Goal: Task Accomplishment & Management: Manage account settings

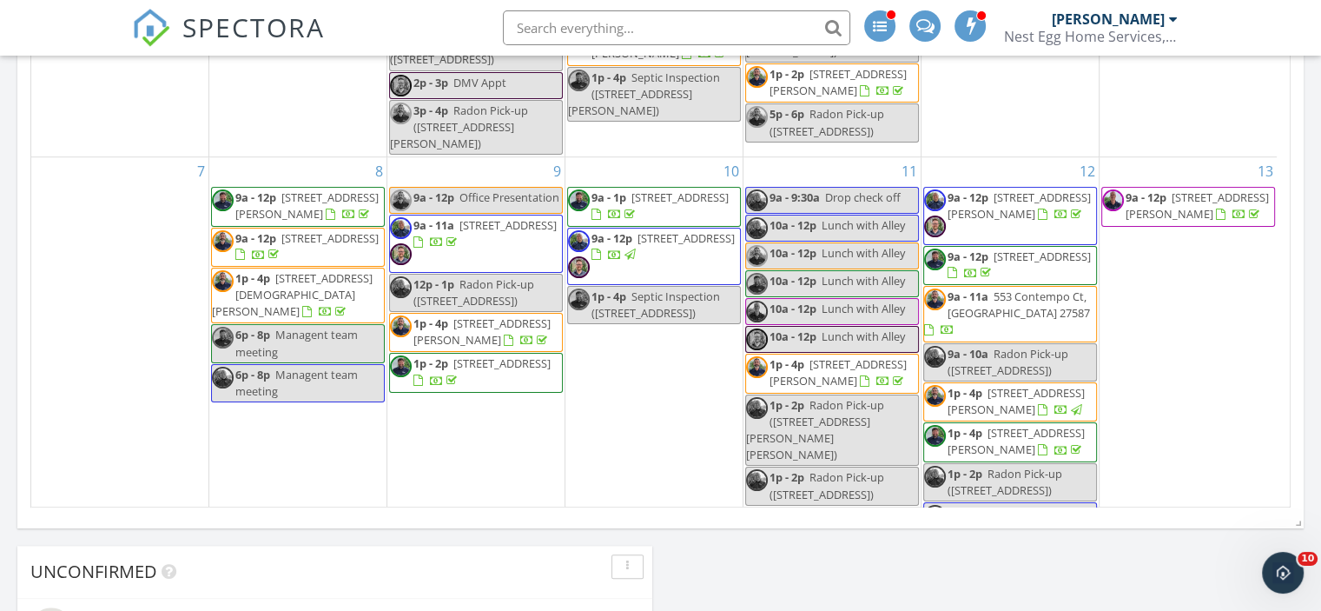
scroll to position [1608, 1348]
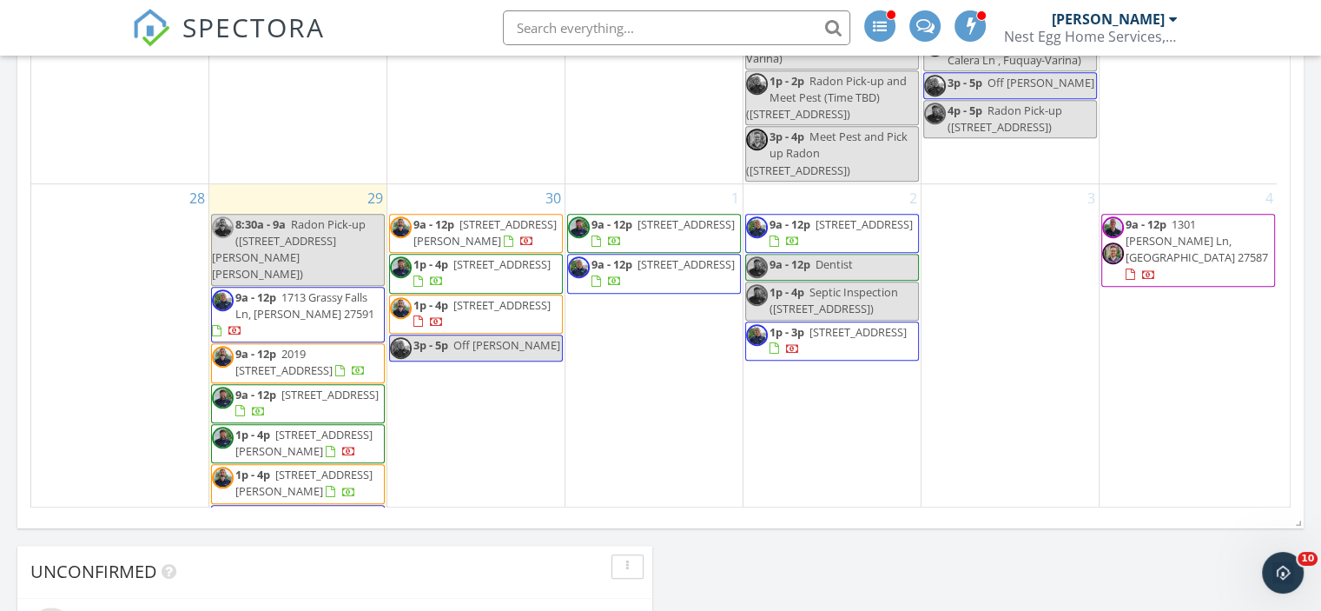
click at [1175, 22] on div at bounding box center [1173, 19] width 9 height 14
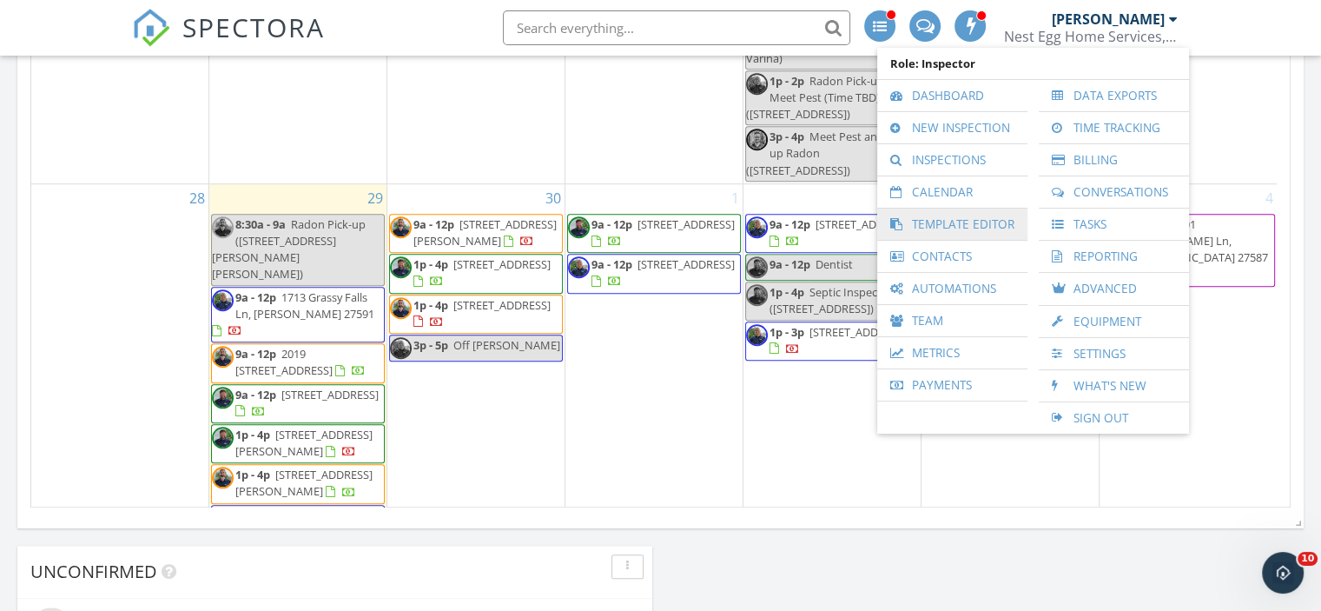
click at [946, 216] on link "Template Editor" at bounding box center [952, 224] width 133 height 31
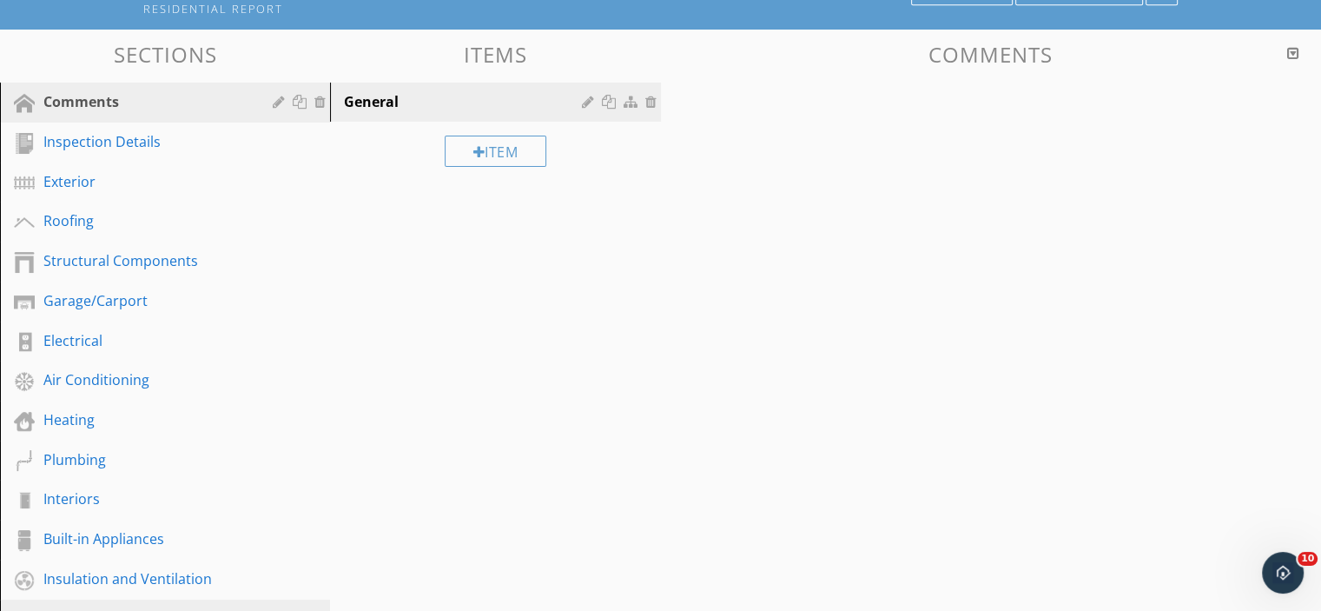
scroll to position [289, 0]
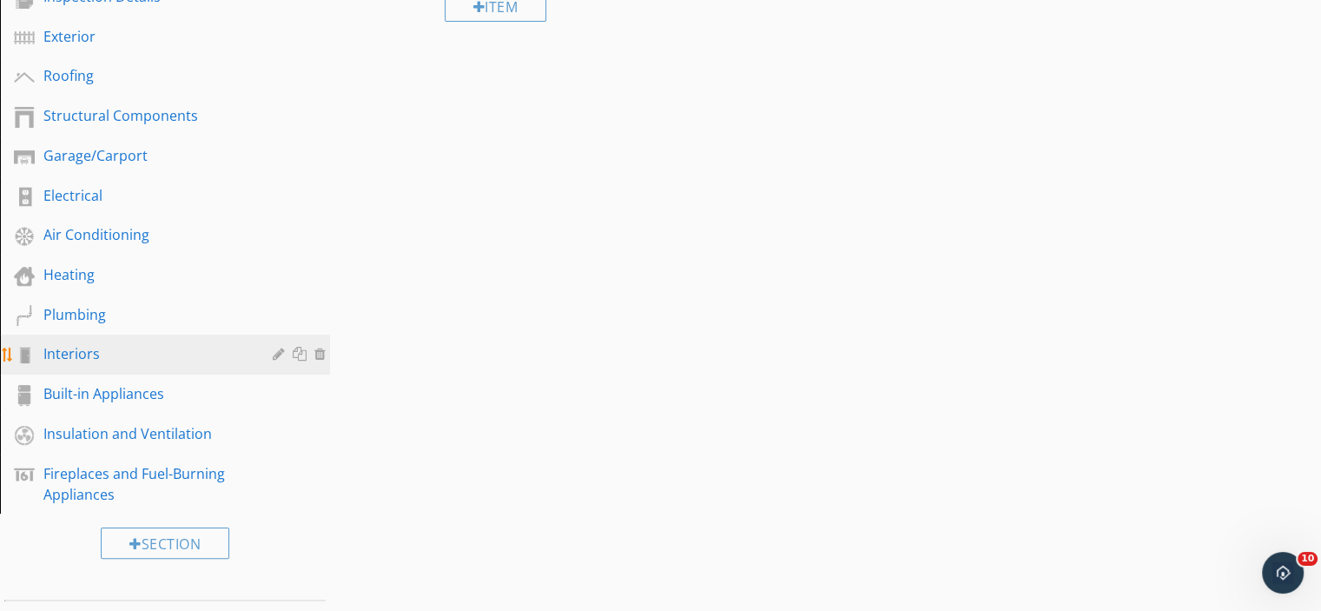
click at [77, 354] on div "Interiors" at bounding box center [145, 353] width 204 height 21
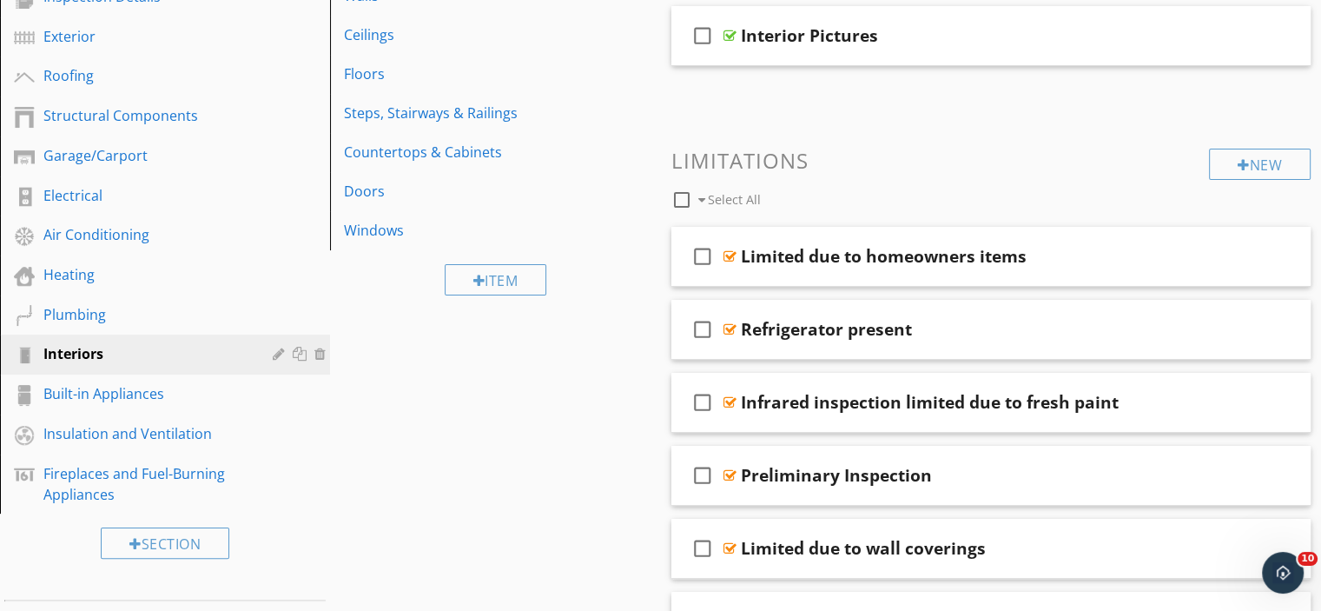
scroll to position [144, 0]
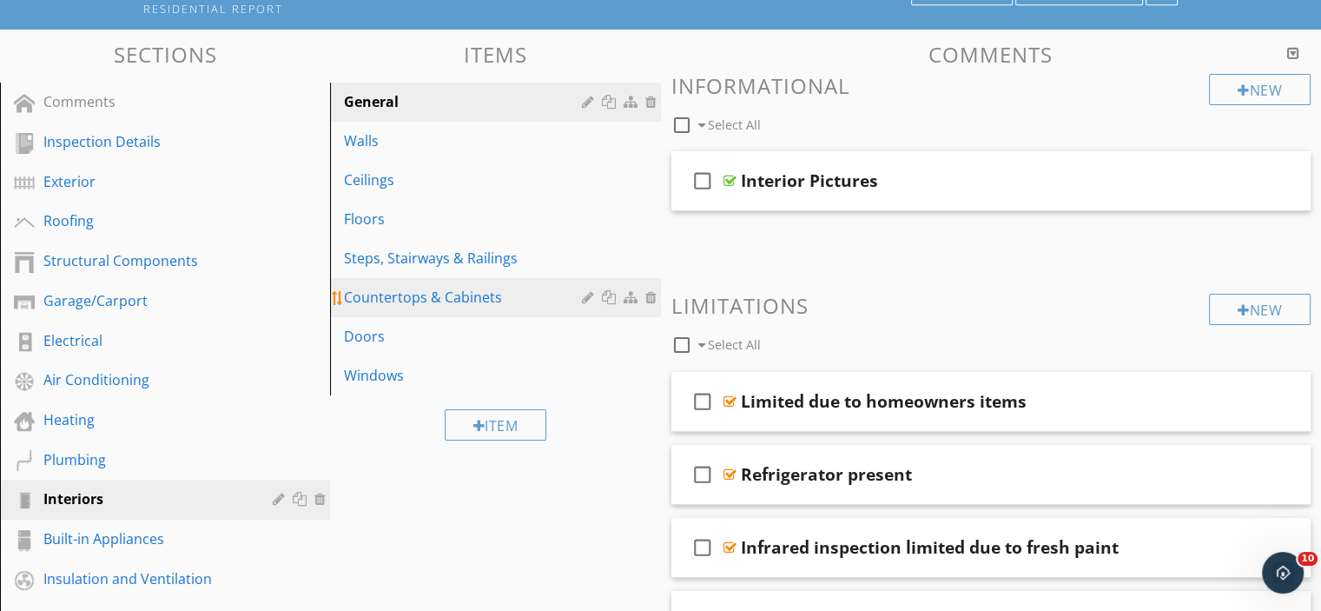
click at [417, 295] on div "Countertops & Cabinets" at bounding box center [465, 297] width 242 height 21
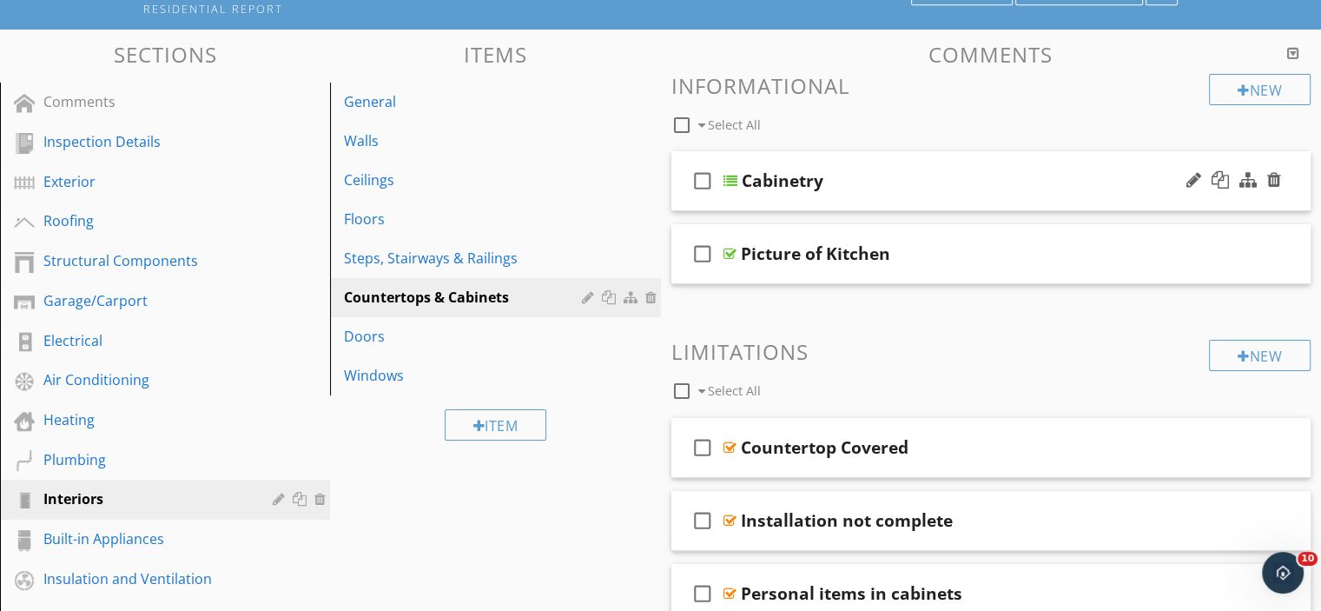
click at [960, 179] on div "Cabinetry" at bounding box center [969, 180] width 454 height 21
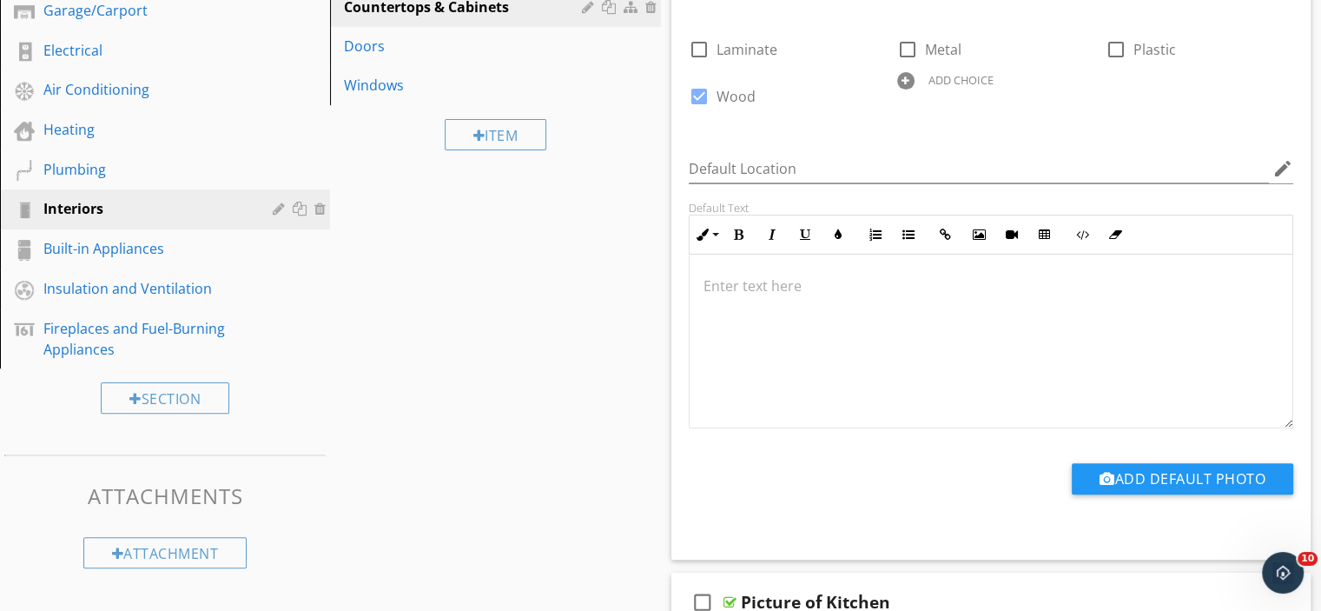
scroll to position [579, 0]
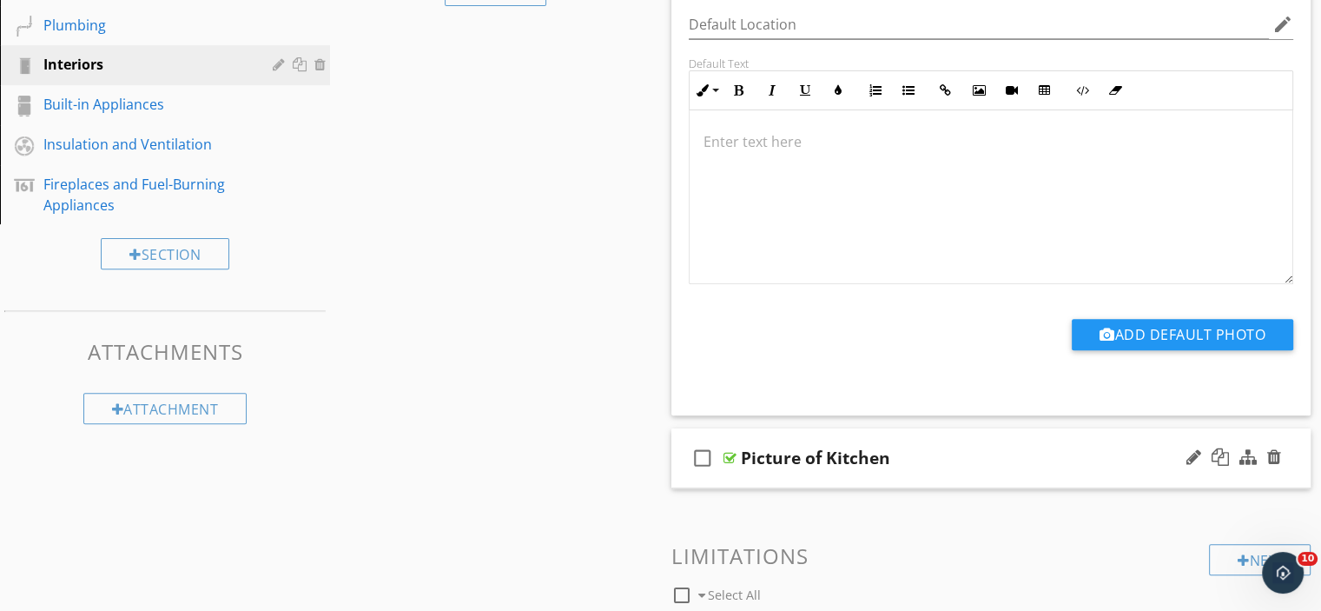
click at [1015, 467] on div "check_box_outline_blank Picture of Kitchen" at bounding box center [992, 458] width 640 height 60
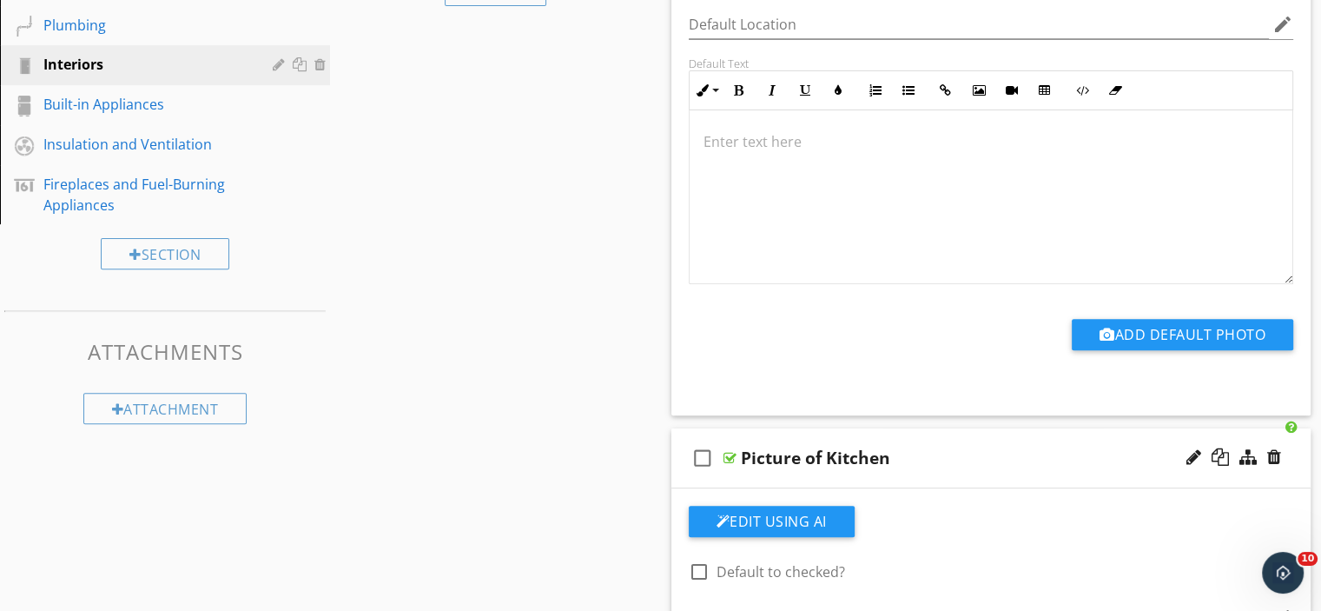
click at [1010, 449] on div "Picture of Kitchen" at bounding box center [968, 457] width 454 height 21
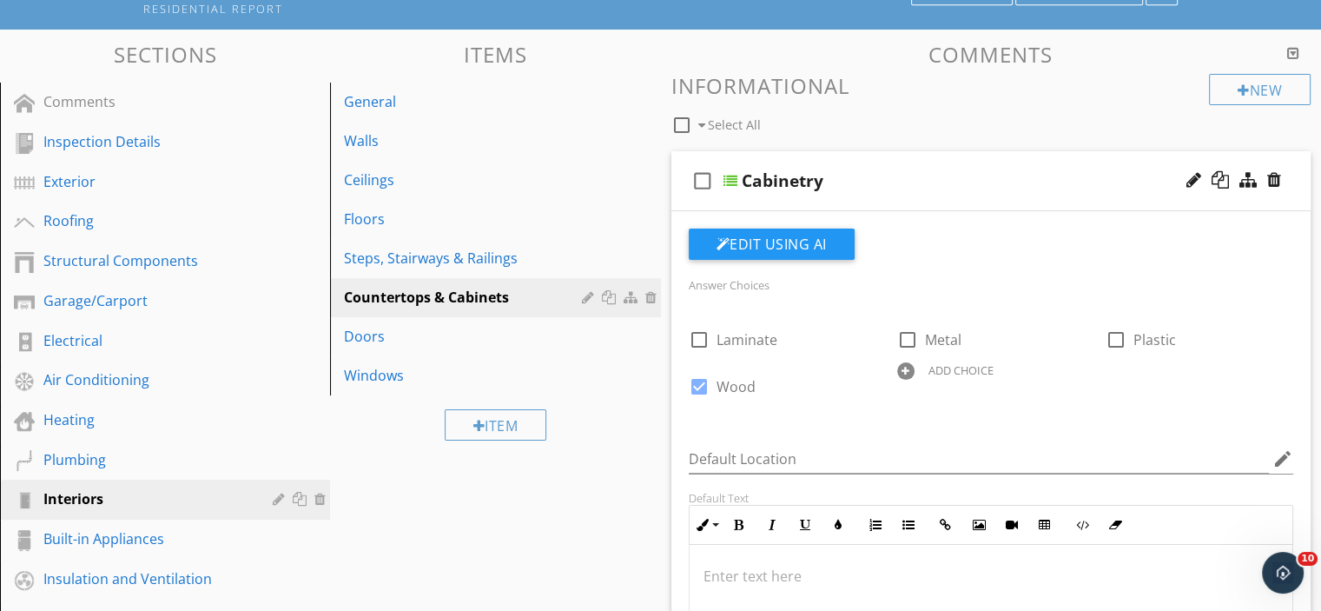
scroll to position [0, 0]
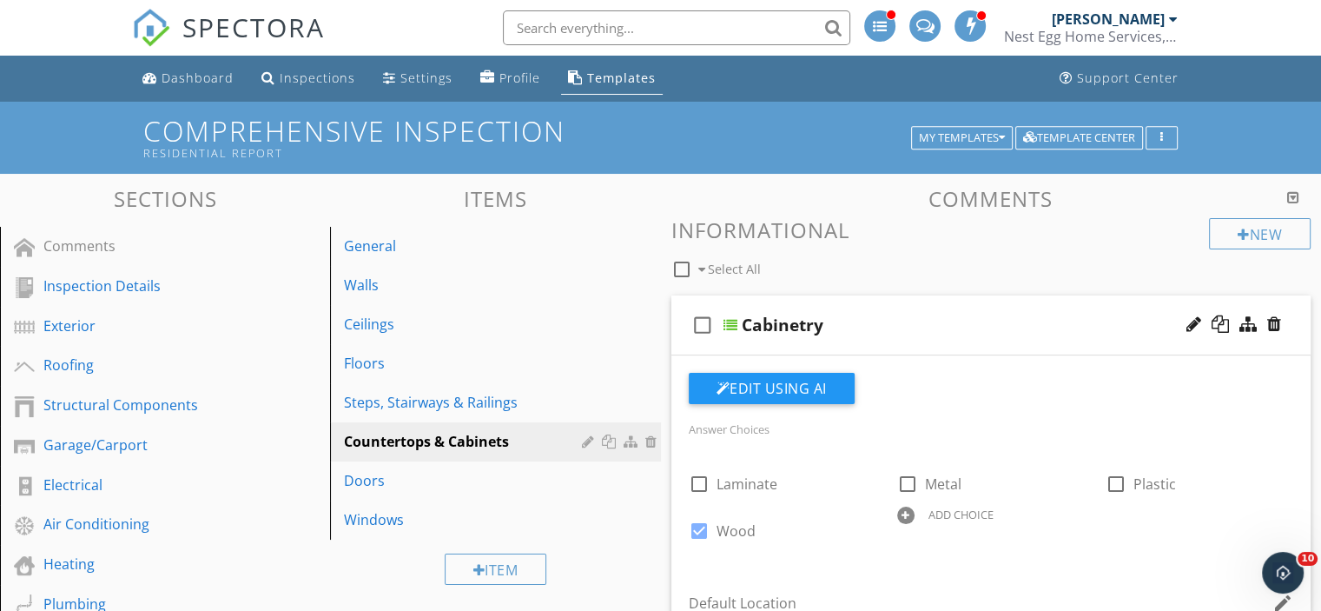
click at [947, 321] on div "Cabinetry" at bounding box center [969, 325] width 454 height 21
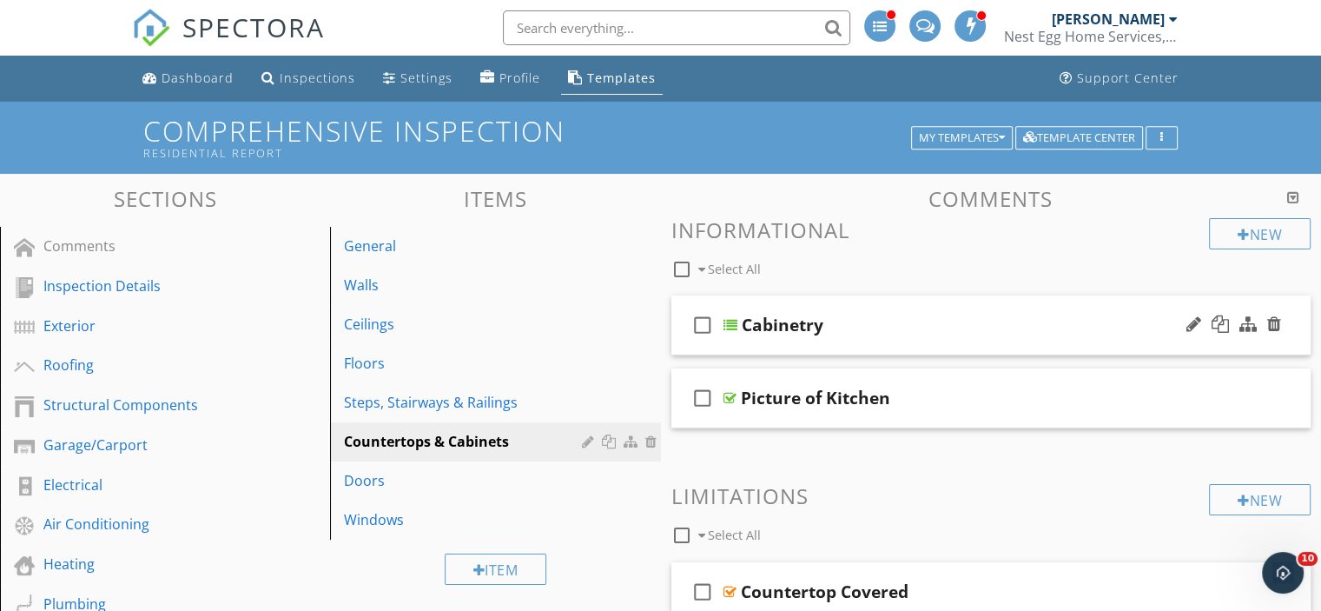
click at [904, 318] on div "Cabinetry" at bounding box center [969, 325] width 454 height 21
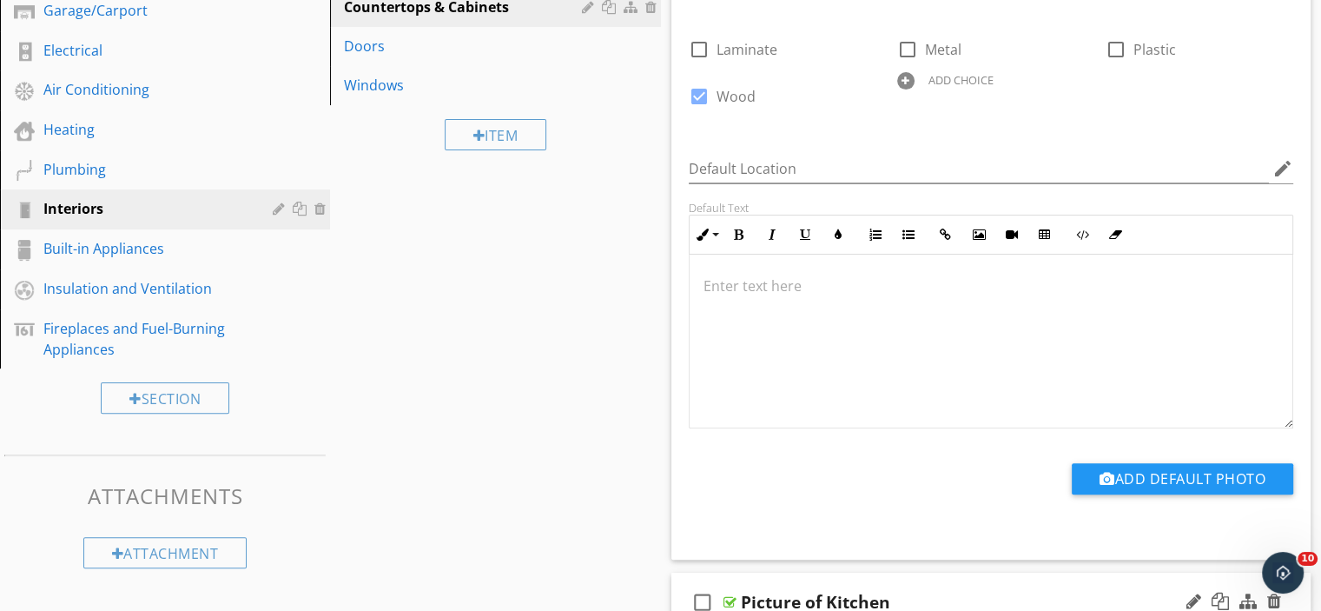
scroll to position [579, 0]
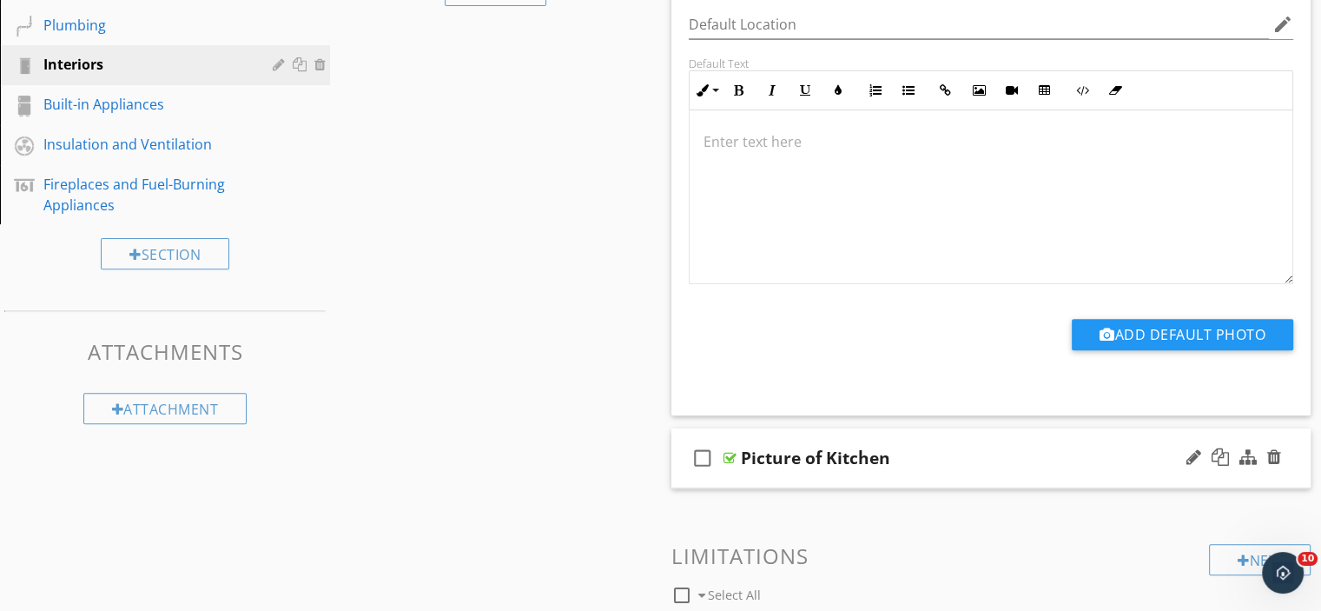
click at [982, 461] on div "Picture of Kitchen" at bounding box center [968, 457] width 454 height 21
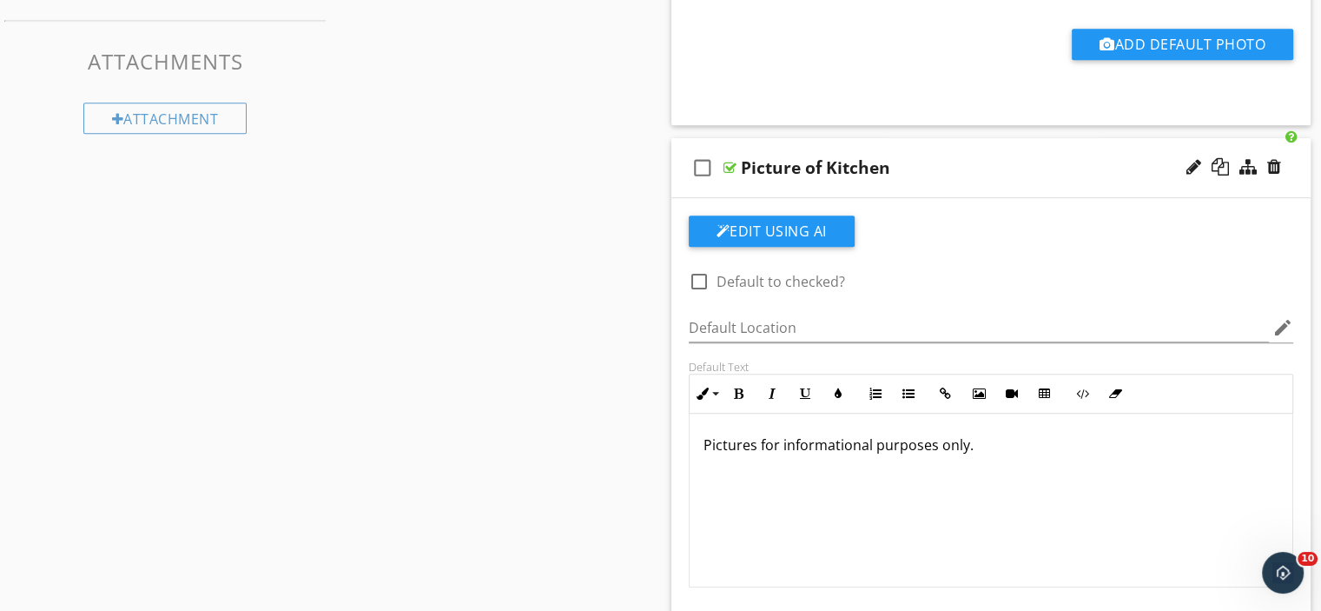
scroll to position [0, 0]
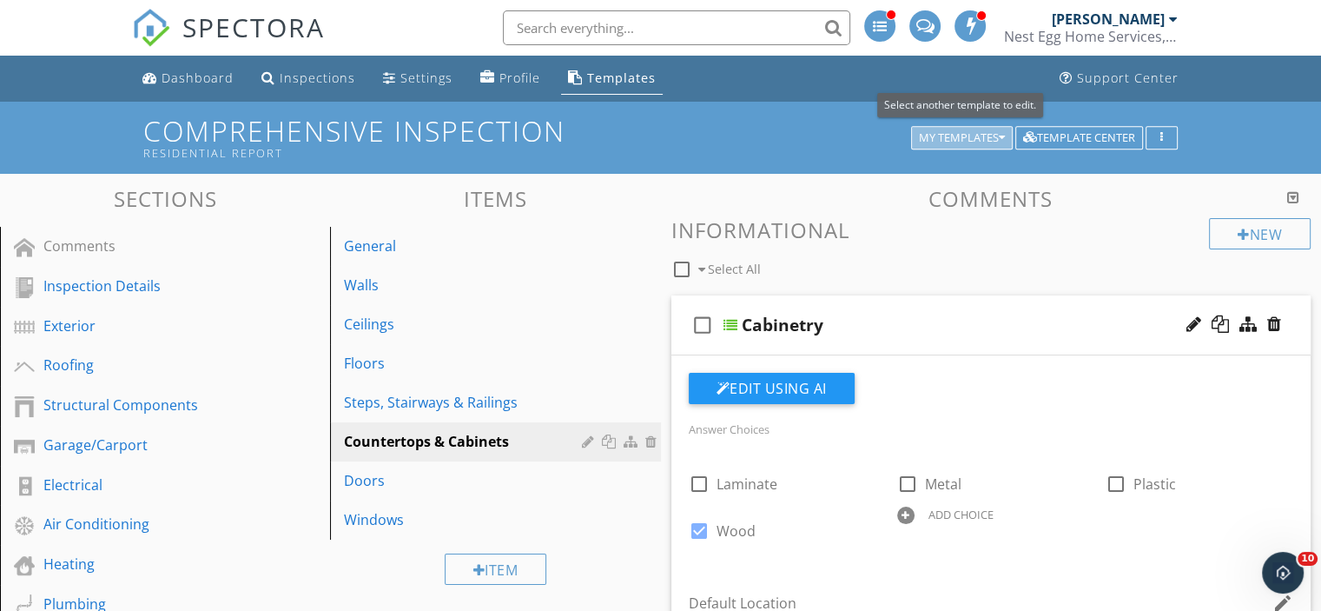
click at [1003, 134] on icon "button" at bounding box center [1002, 138] width 6 height 12
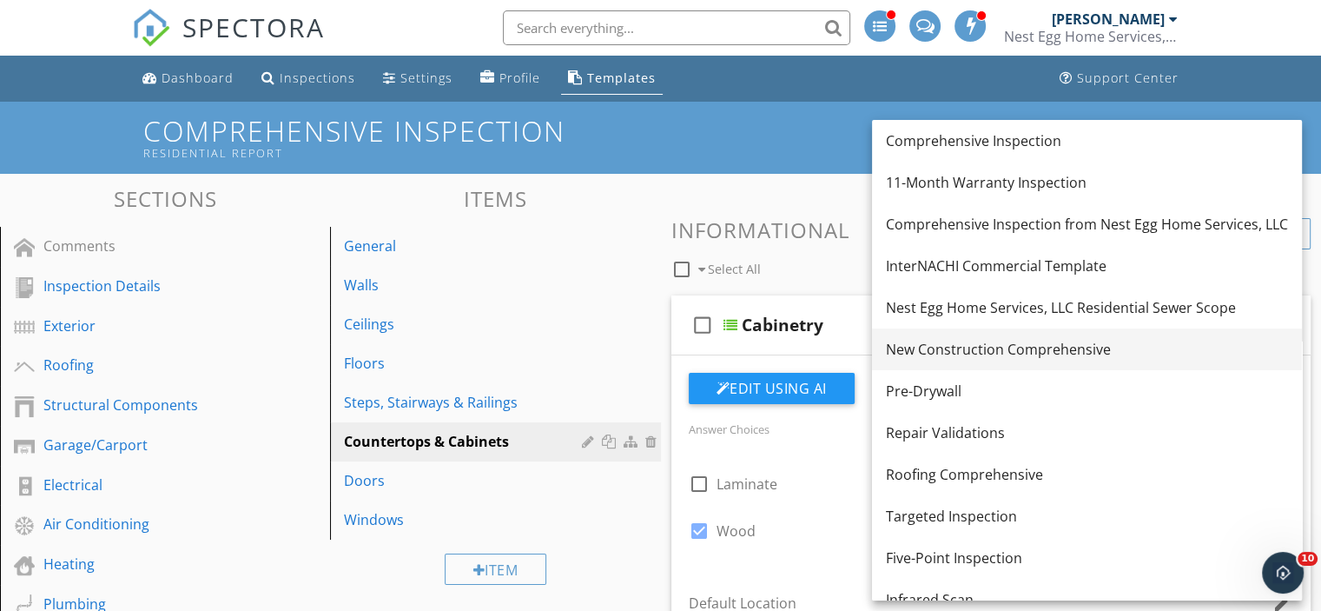
click at [970, 347] on div "New Construction Comprehensive" at bounding box center [1087, 349] width 402 height 21
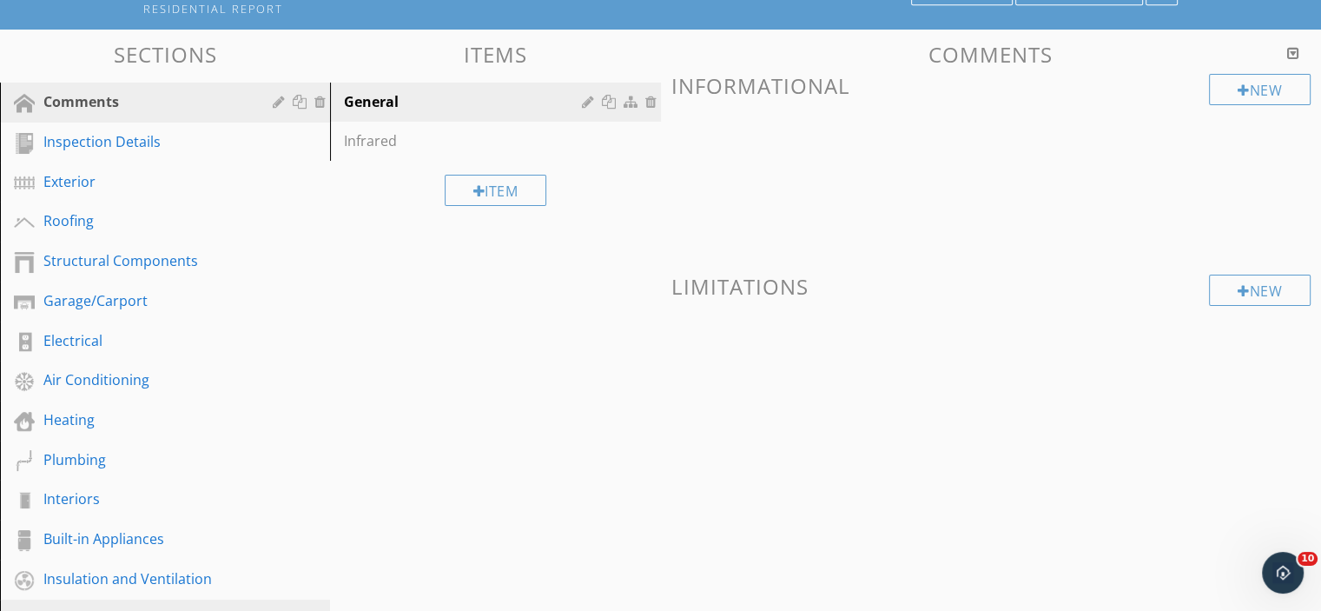
scroll to position [289, 0]
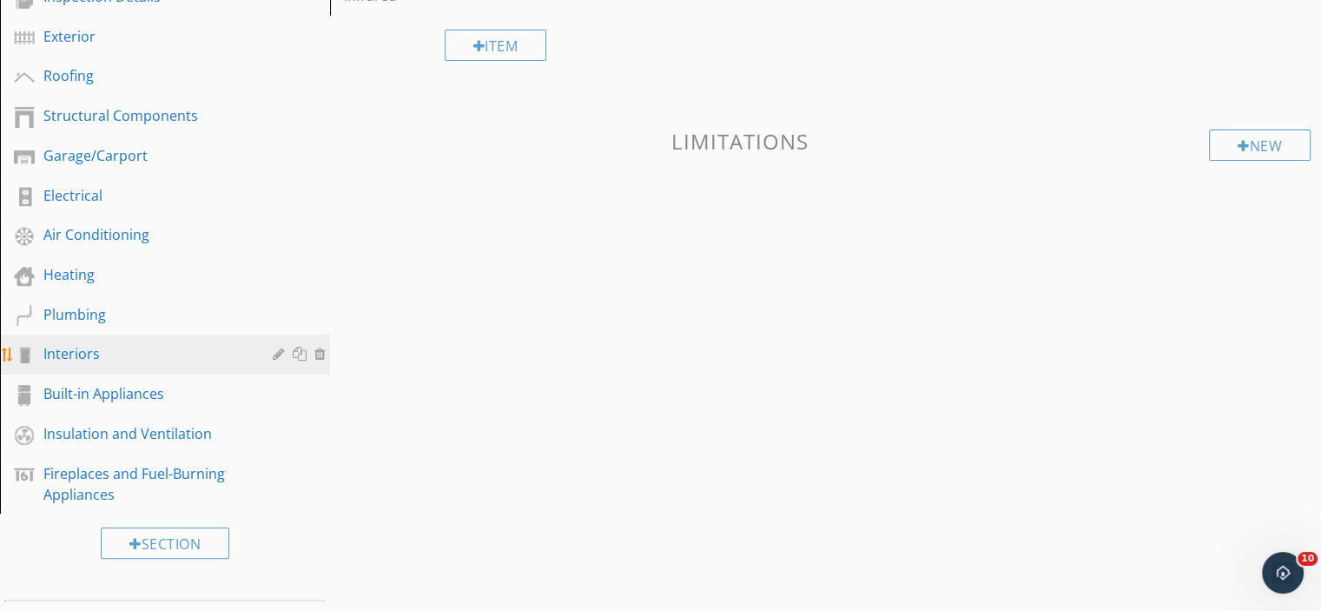
click at [78, 345] on div "Interiors" at bounding box center [145, 353] width 204 height 21
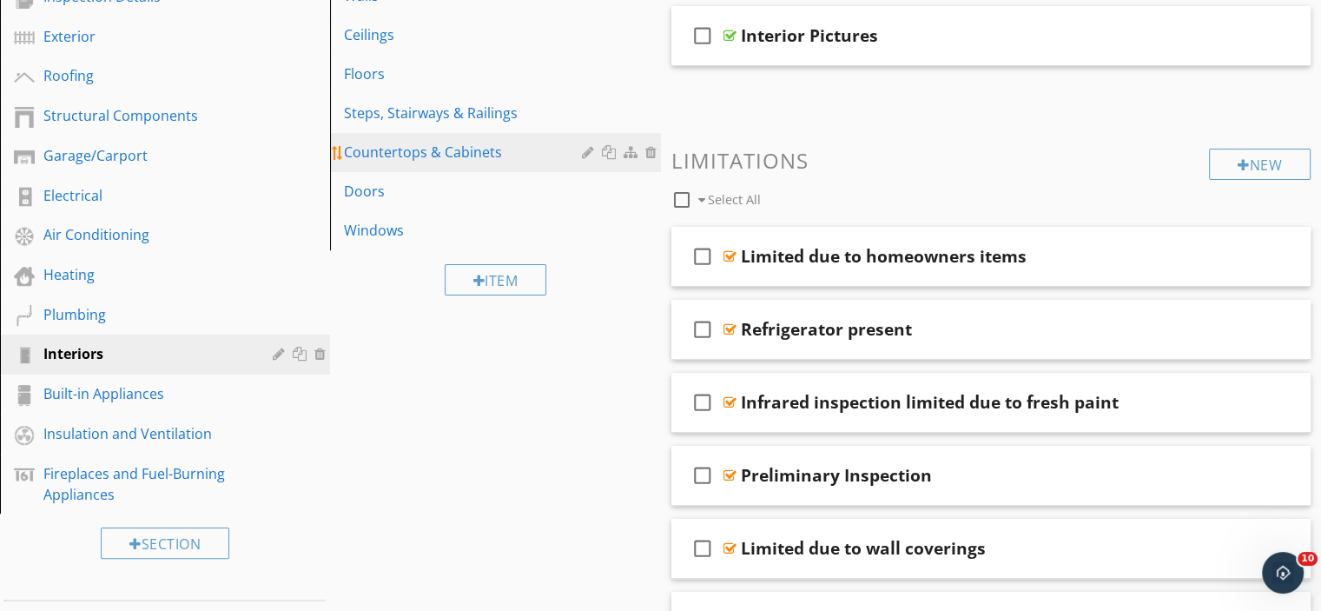
click at [424, 148] on div "Countertops & Cabinets" at bounding box center [465, 152] width 242 height 21
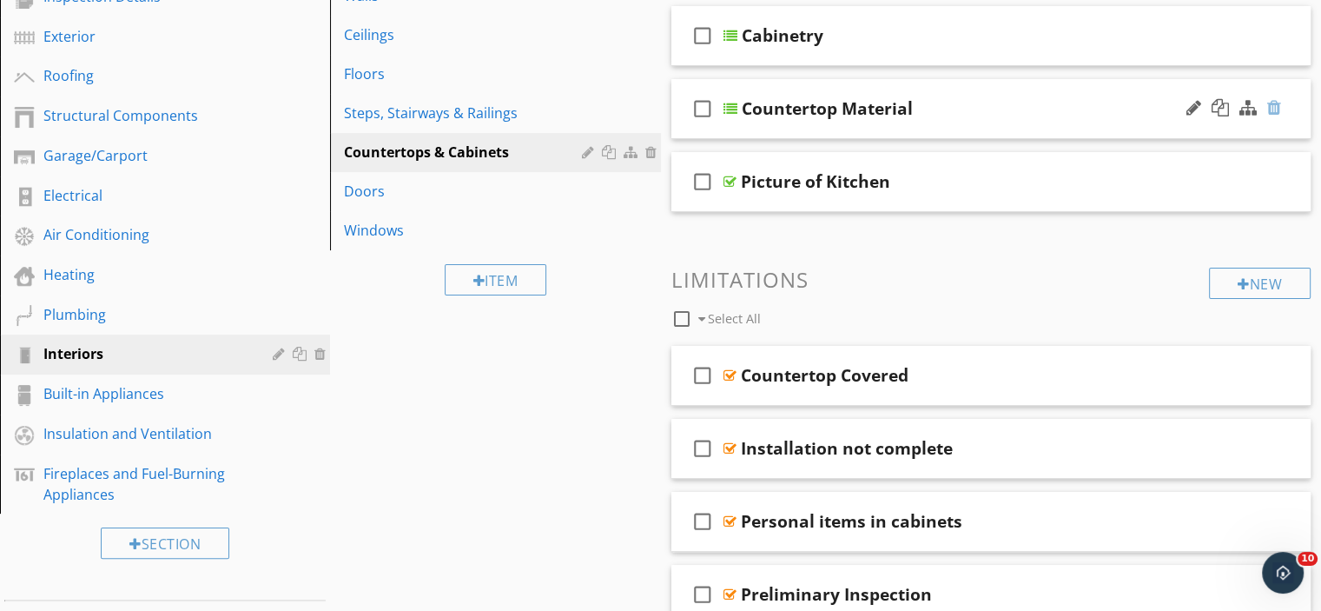
click at [1275, 106] on div at bounding box center [1275, 107] width 14 height 17
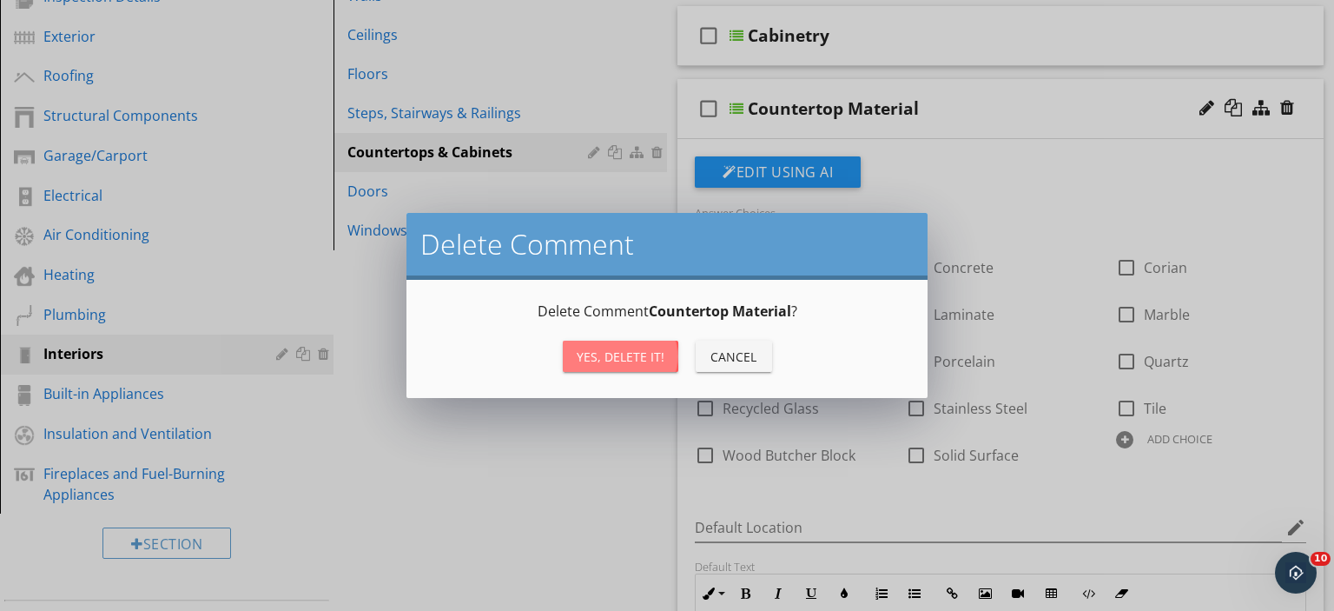
click at [632, 359] on div "Yes, Delete it!" at bounding box center [621, 357] width 88 height 18
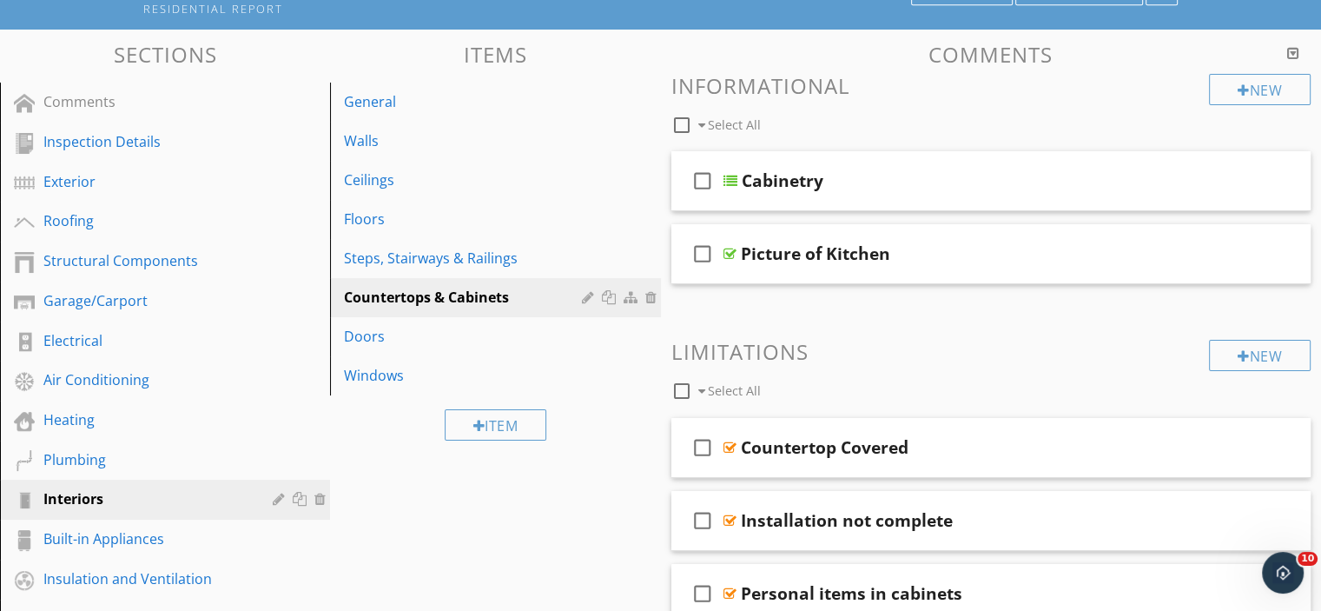
scroll to position [0, 0]
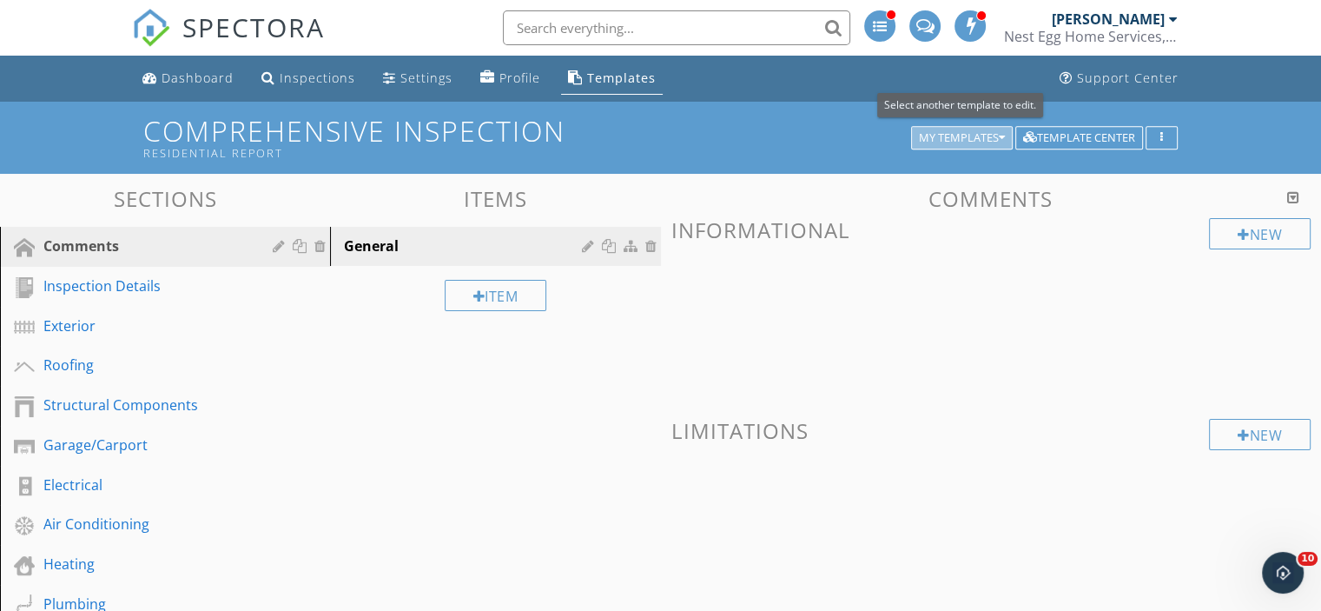
click at [1004, 140] on icon "button" at bounding box center [1002, 138] width 6 height 12
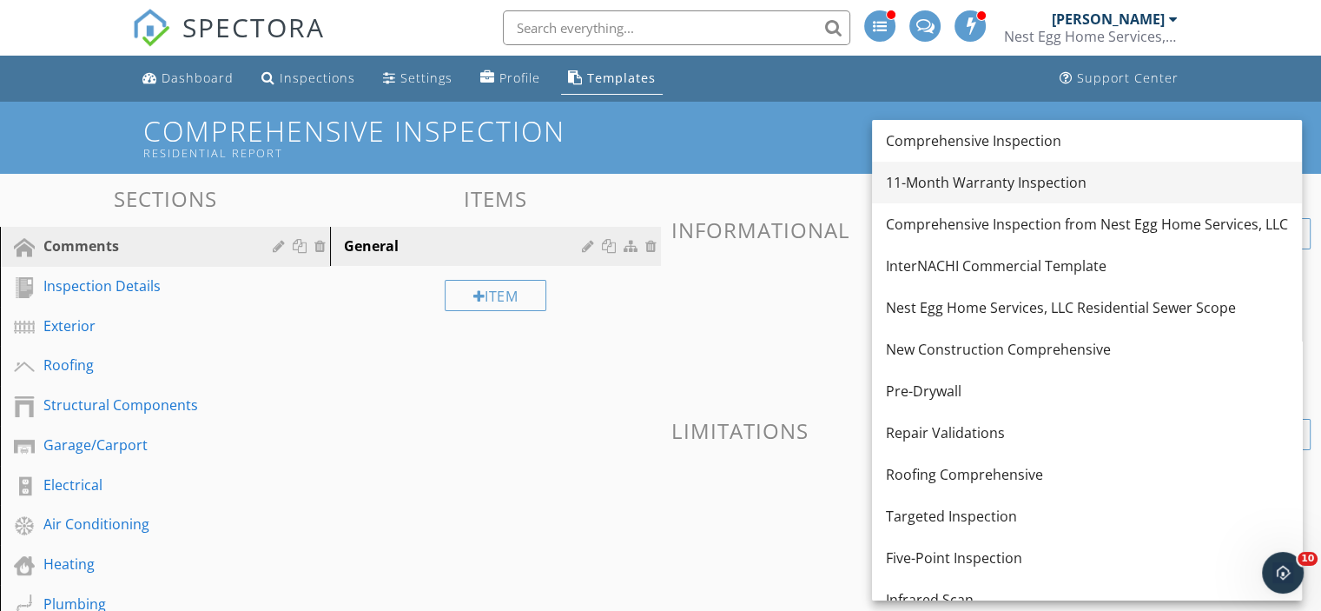
click at [977, 183] on div "11-Month Warranty Inspection" at bounding box center [1087, 182] width 402 height 21
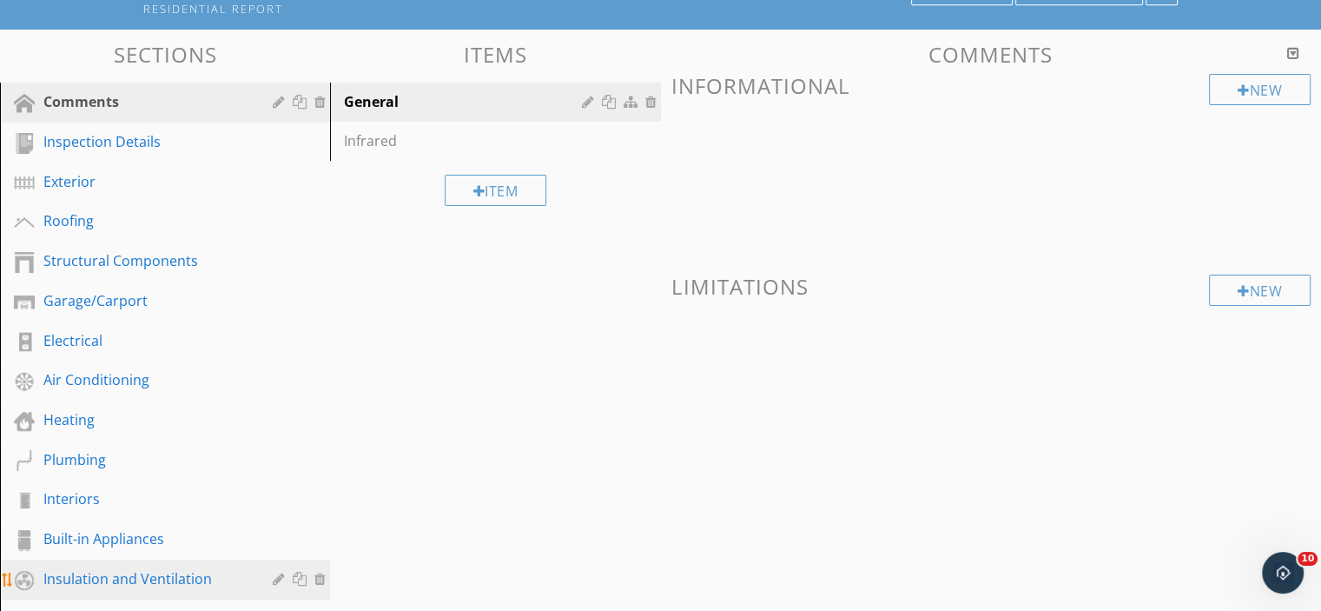
scroll to position [289, 0]
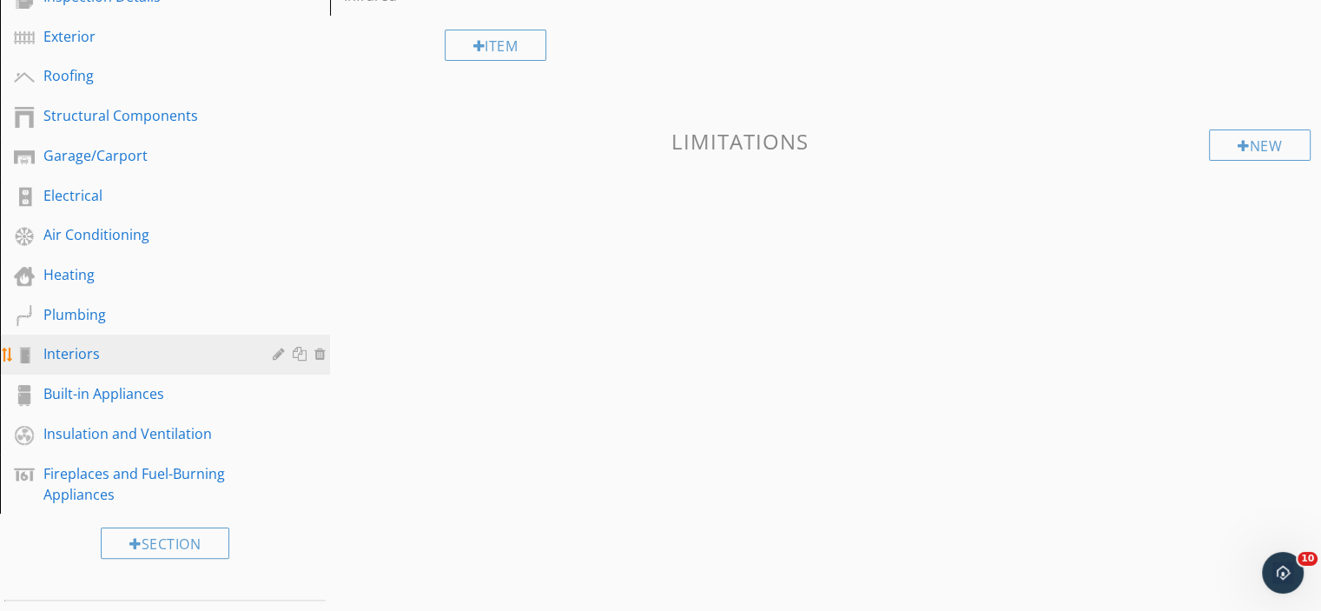
click at [90, 350] on div "Interiors" at bounding box center [145, 353] width 204 height 21
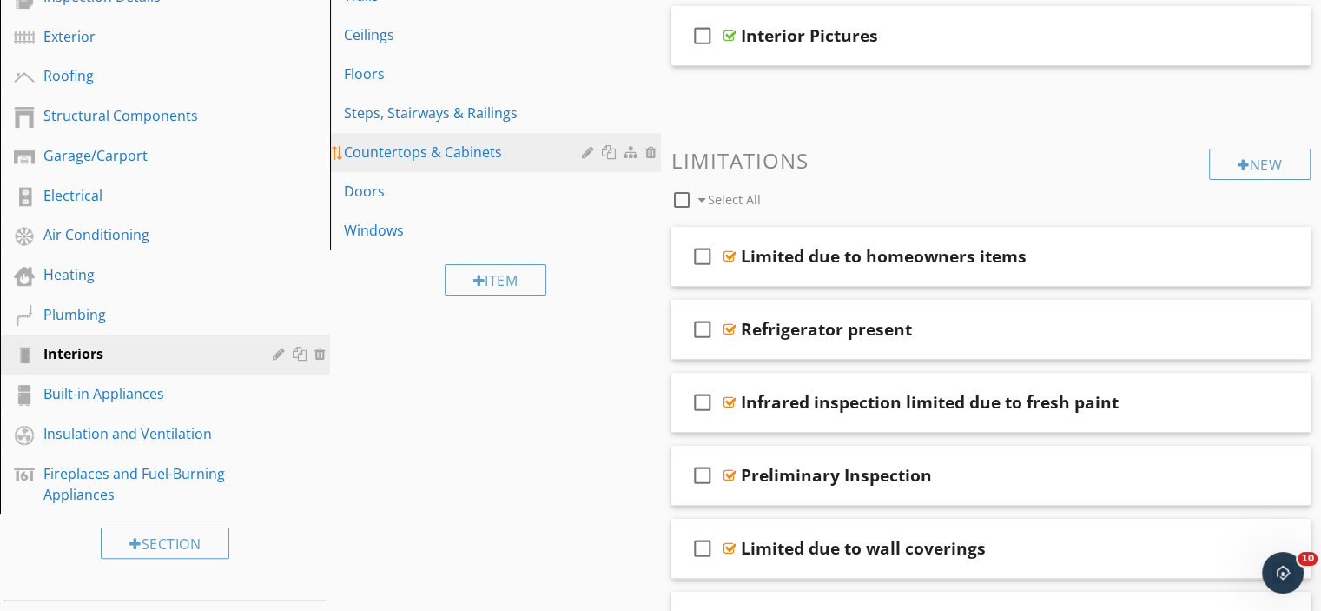
click at [450, 156] on div "Countertops & Cabinets" at bounding box center [465, 152] width 242 height 21
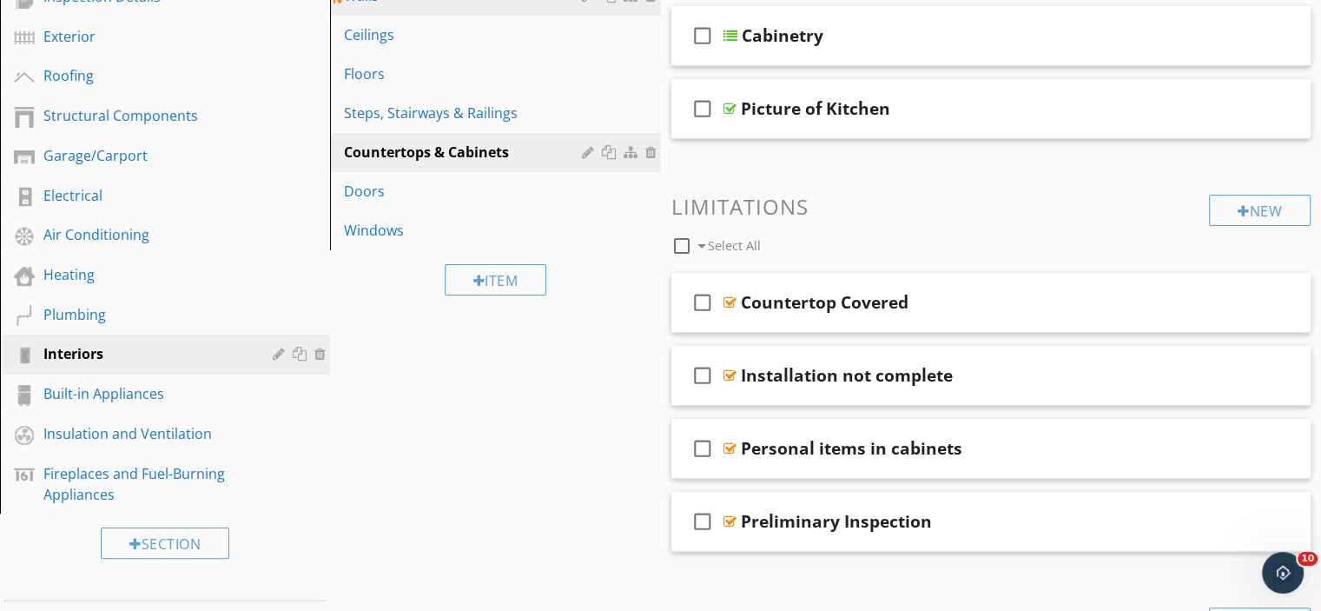
scroll to position [0, 0]
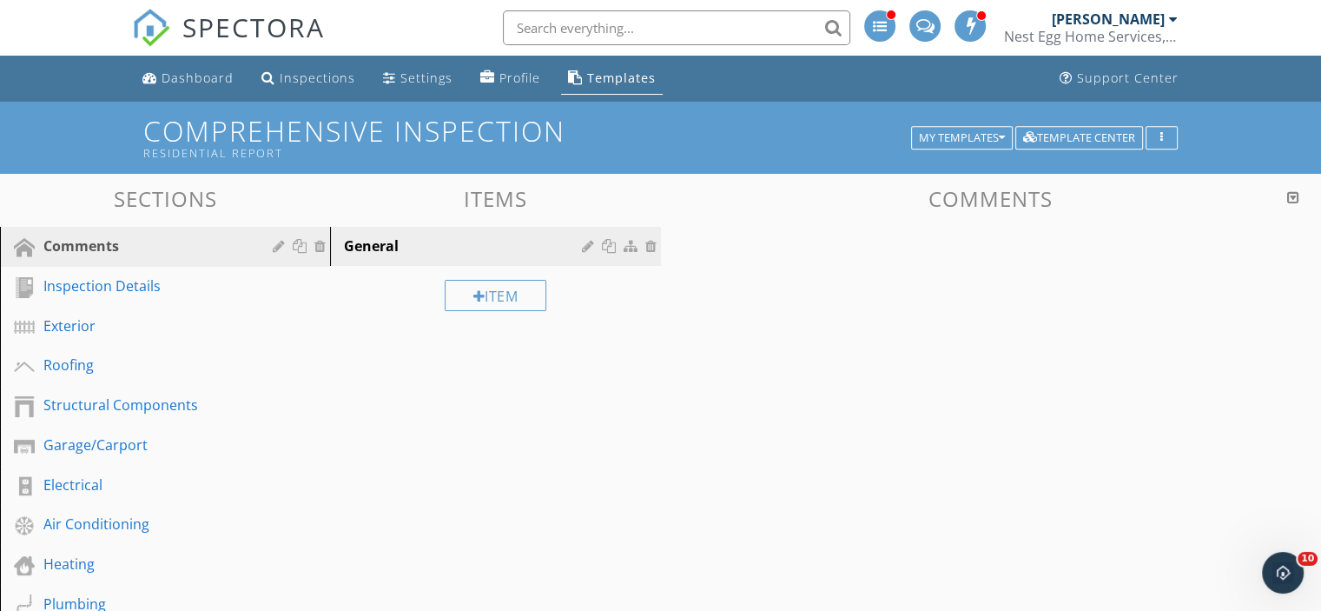
click at [223, 37] on span "SPECTORA" at bounding box center [253, 27] width 142 height 36
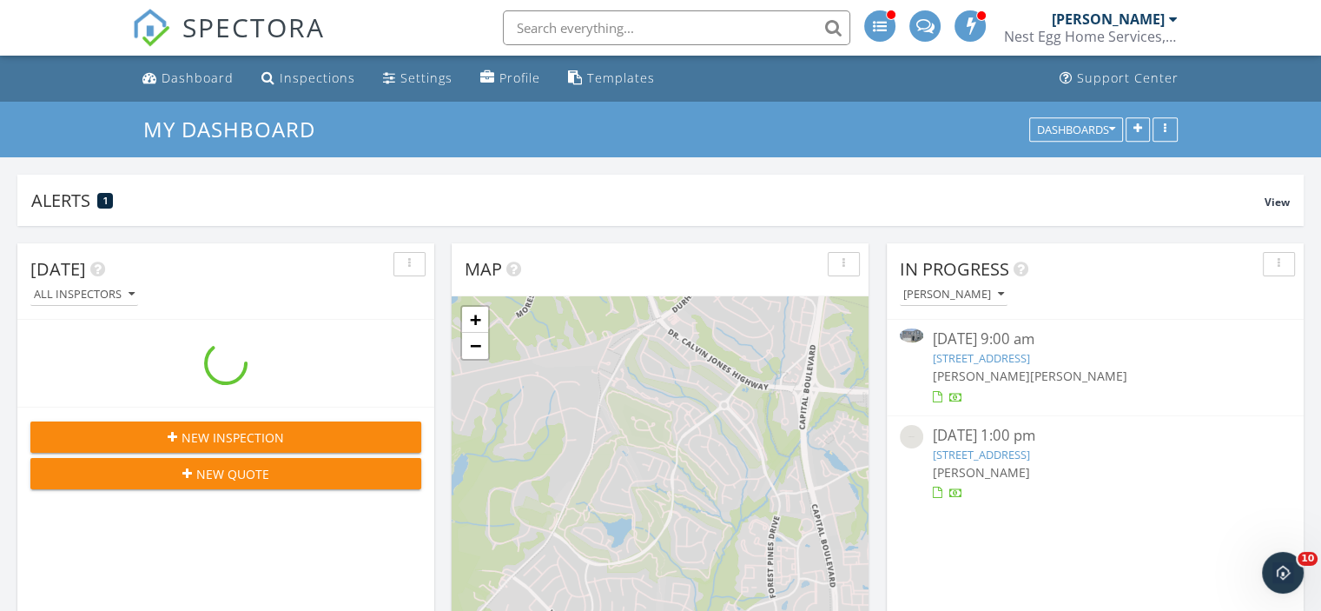
scroll to position [1608, 1348]
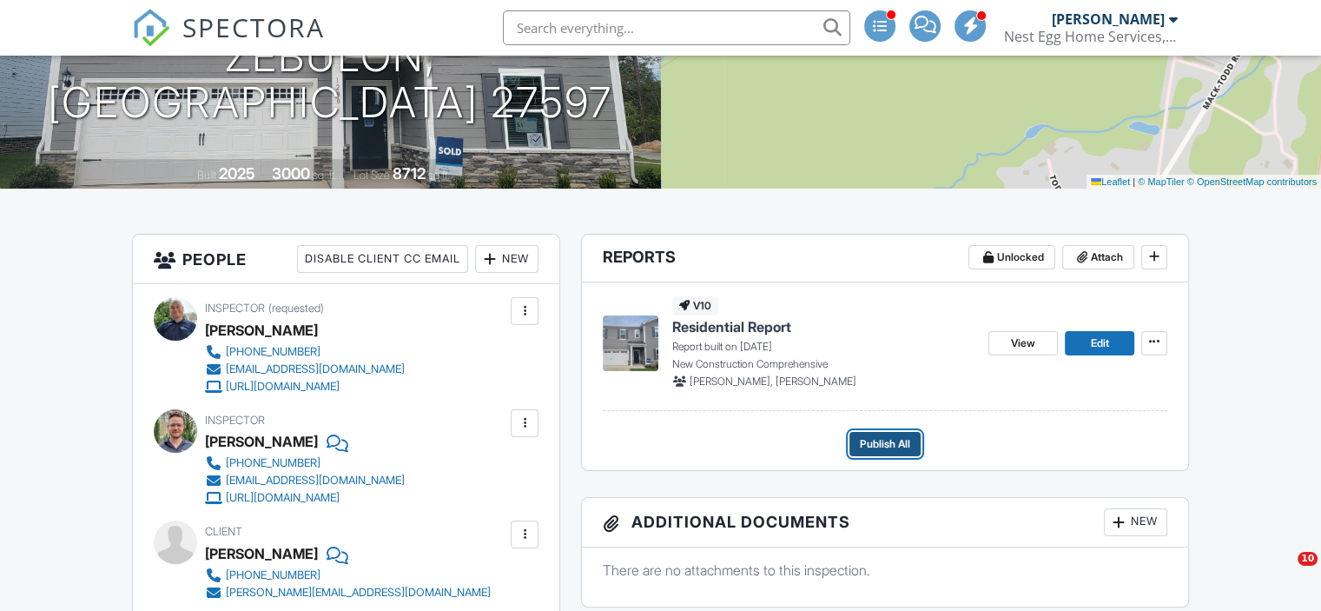
click at [892, 441] on span "Publish All" at bounding box center [885, 443] width 50 height 17
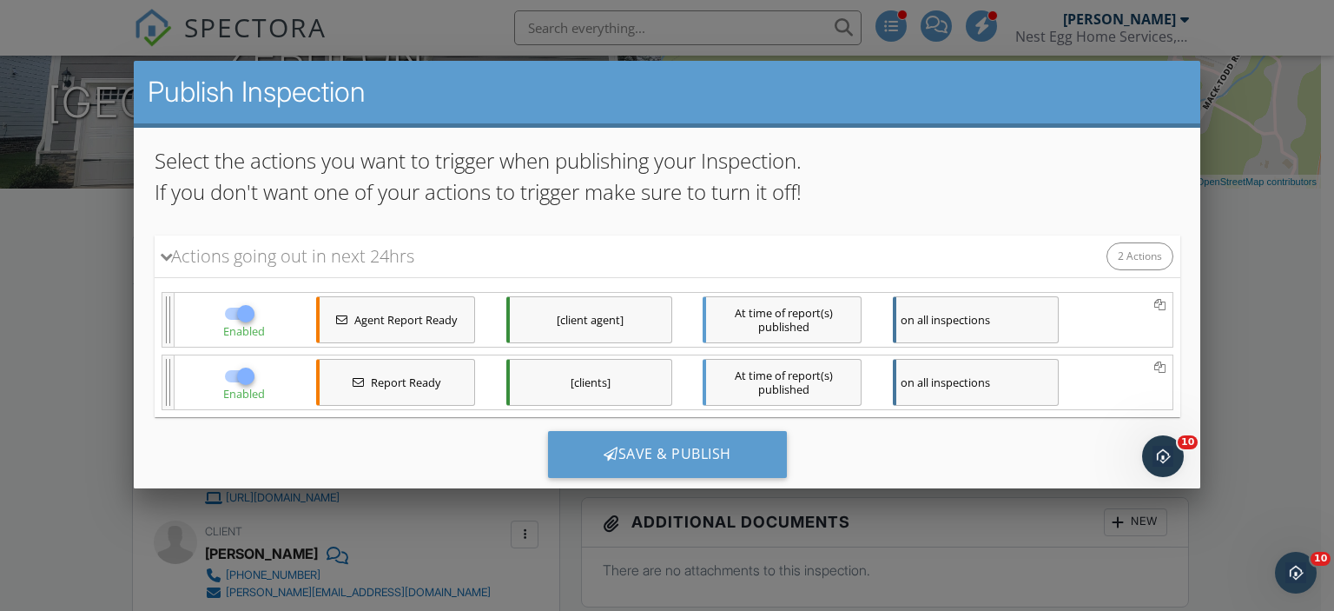
scroll to position [147, 0]
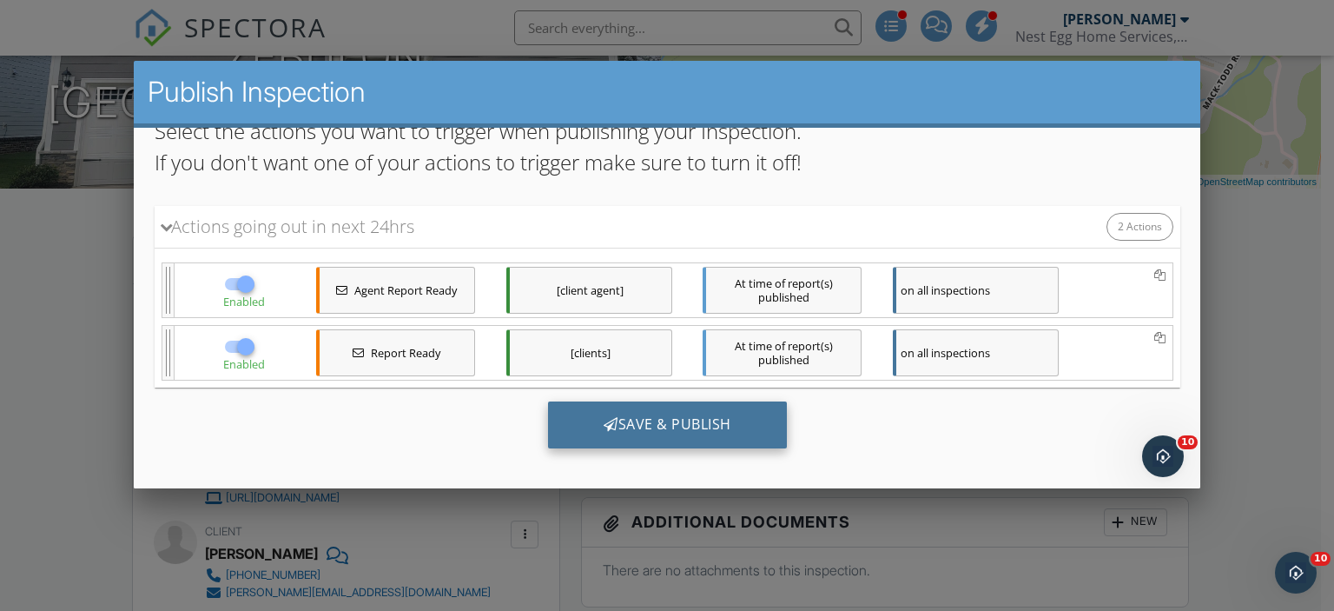
click at [689, 420] on div "Save & Publish" at bounding box center [666, 424] width 239 height 47
